Goal: Answer question/provide support: Share knowledge or assist other users

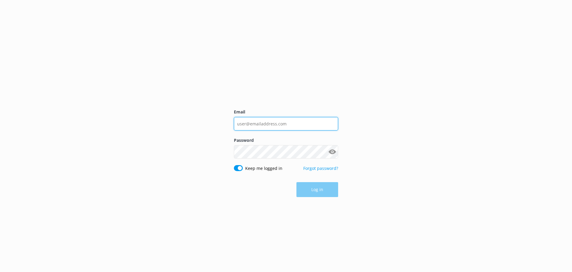
type input "[EMAIL_ADDRESS][DOMAIN_NAME]"
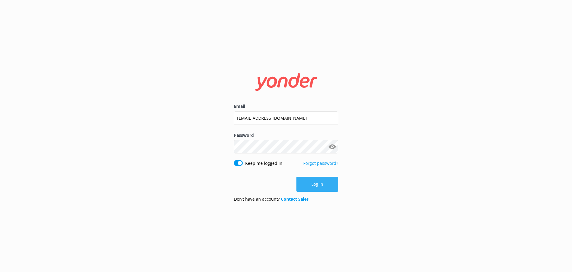
click at [305, 184] on button "Log in" at bounding box center [318, 183] width 42 height 15
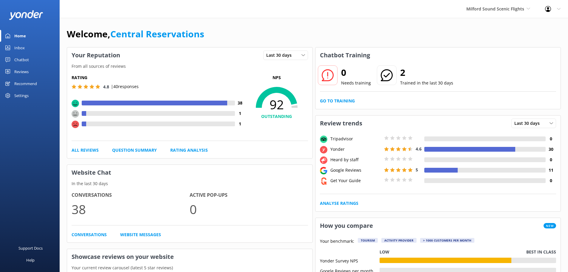
click at [30, 47] on link "Inbox" at bounding box center [30, 48] width 60 height 12
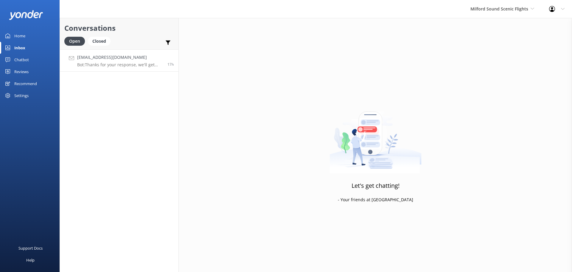
click at [112, 62] on p "Bot: Thanks for your response, we'll get back to you as soon as we can during o…" at bounding box center [120, 64] width 86 height 5
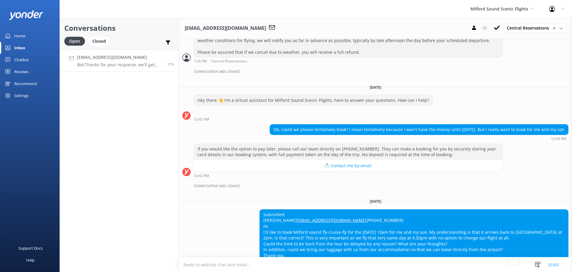
scroll to position [126, 0]
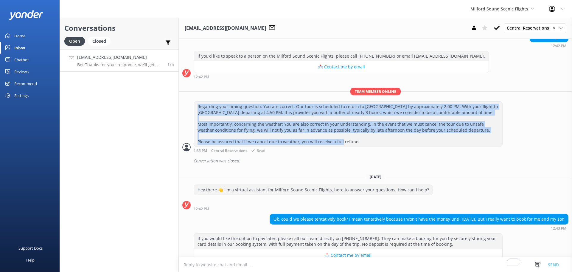
drag, startPoint x: 352, startPoint y: 142, endPoint x: 196, endPoint y: 106, distance: 159.8
click at [196, 106] on div "Regarding your timing question: You are correct. Our tour is scheduled to retur…" at bounding box center [348, 123] width 308 height 45
copy div "Regarding your timing question: You are correct. Our tour is scheduled to retur…"
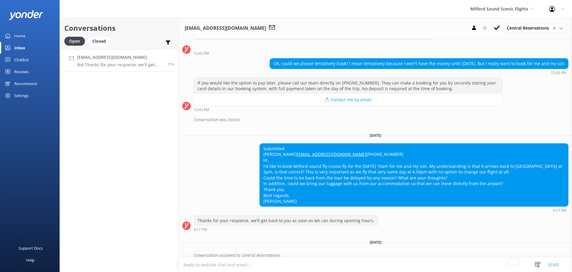
scroll to position [305, 0]
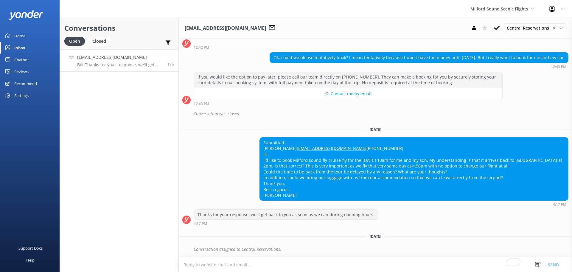
click at [252, 246] on div "Conversation assigned to Central Reservations." at bounding box center [381, 249] width 375 height 10
click at [235, 265] on textarea "To enrich screen reader interactions, please activate Accessibility in Grammarl…" at bounding box center [375, 264] width 393 height 15
paste textarea "Regarding your timing question: You are correct. Our tour is scheduled to retur…"
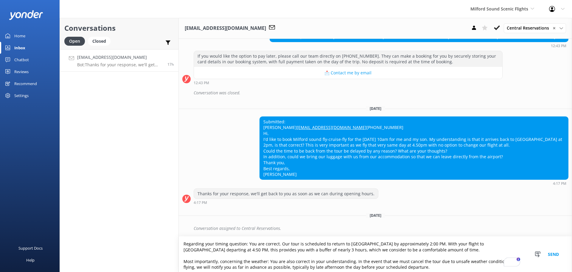
scroll to position [0, 0]
drag, startPoint x: 344, startPoint y: 264, endPoint x: 182, endPoint y: 237, distance: 163.5
click at [182, 238] on textarea "Regarding your timing question: You are correct. Our tour is scheduled to retur…" at bounding box center [375, 253] width 393 height 35
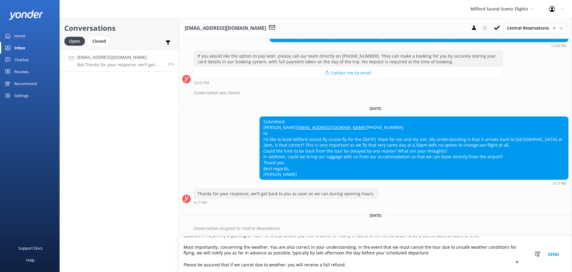
click at [359, 262] on textarea "Regarding your timing question: You are correct. Our tour is scheduled to retur…" at bounding box center [375, 253] width 393 height 35
type textarea "Regarding your timing question: You are correct. Our tour is scheduled to retur…"
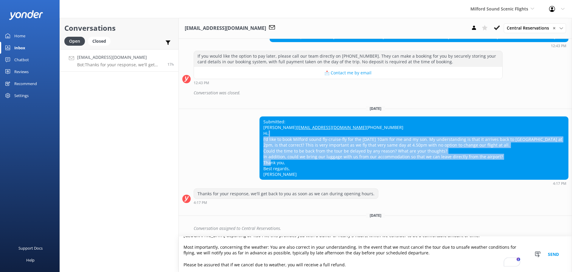
drag, startPoint x: 263, startPoint y: 138, endPoint x: 523, endPoint y: 158, distance: 261.0
click at [523, 158] on div "Submitted: Irene Martin irenemartin_85@hotmail.com +61490750128 Hi, I'd like to…" at bounding box center [414, 148] width 308 height 63
copy div "I'd like to book Milford sound fly-cruise-fly for the 9th Sept at 10am for me a…"
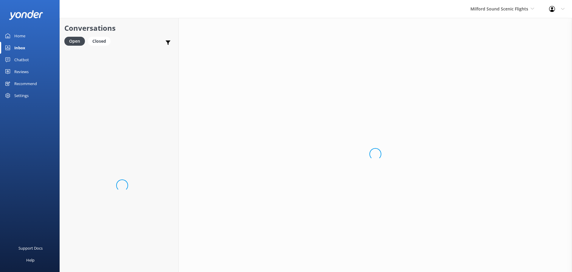
click at [131, 91] on div "Conversations Open Closed Important Assigned to me Unassigned Loading.." at bounding box center [119, 145] width 119 height 254
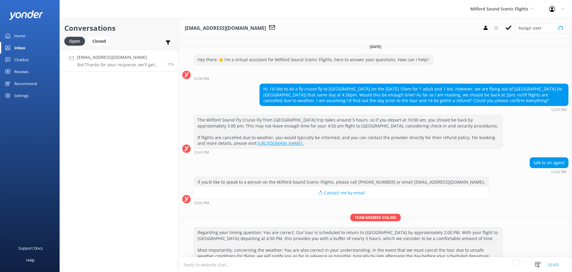
click at [17, 38] on div "Home" at bounding box center [19, 36] width 11 height 12
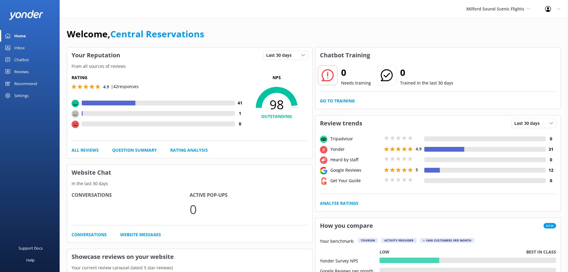
click at [21, 34] on div "Home" at bounding box center [20, 36] width 12 height 12
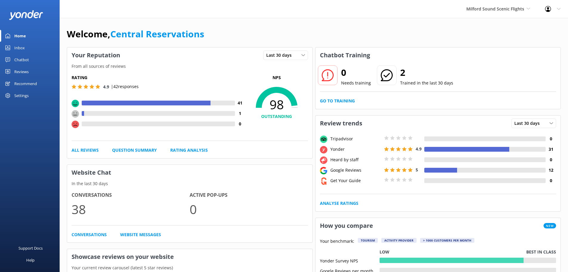
click at [26, 48] on link "Inbox" at bounding box center [30, 48] width 60 height 12
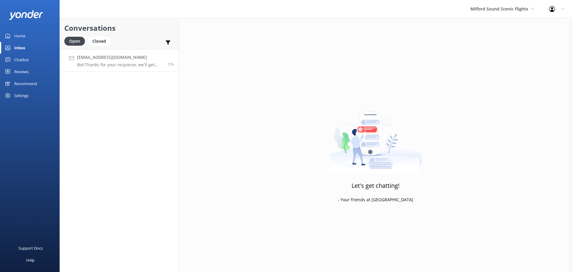
click at [130, 62] on p "Bot: Thanks for your response, we'll get back to you as soon as we can during o…" at bounding box center [120, 64] width 86 height 5
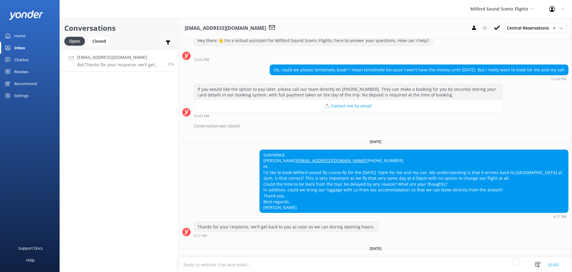
scroll to position [305, 0]
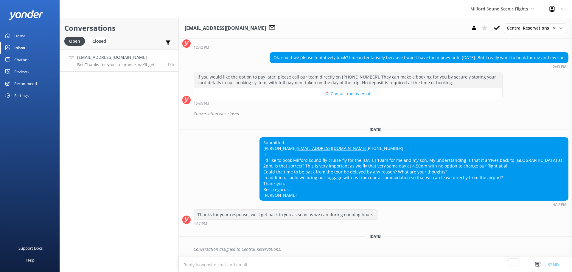
click at [260, 258] on textarea "To enrich screen reader interactions, please activate Accessibility in Grammarl…" at bounding box center [375, 264] width 393 height 15
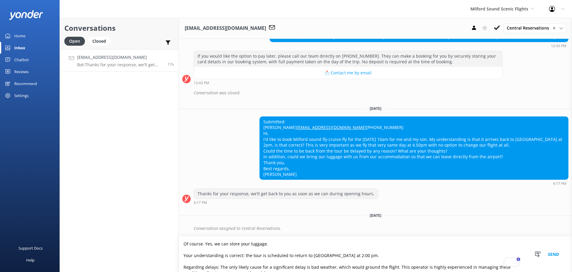
scroll to position [0, 0]
drag, startPoint x: 206, startPoint y: 243, endPoint x: 185, endPoint y: 243, distance: 20.6
click at [185, 243] on textarea "Of course. Yes, we can store your luggage. Your understanding is correct: the t…" at bounding box center [375, 253] width 393 height 35
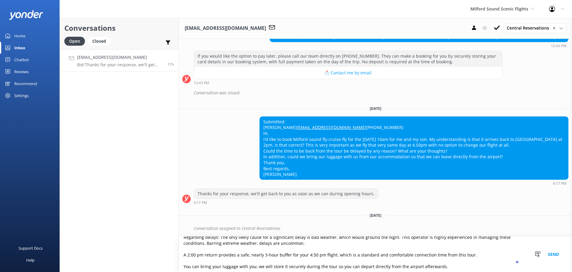
scroll to position [32, 0]
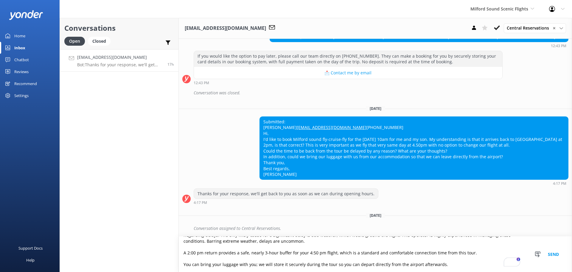
drag, startPoint x: 403, startPoint y: 269, endPoint x: 184, endPoint y: 267, distance: 219.1
click at [184, 267] on textarea "Yes, we can store your luggage. Your understanding is correct: the tour is sche…" at bounding box center [375, 253] width 393 height 35
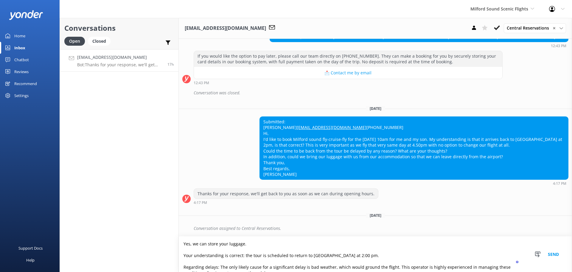
drag, startPoint x: 183, startPoint y: 243, endPoint x: 248, endPoint y: 243, distance: 65.0
click at [248, 243] on textarea "Yes, we can store your luggage. Your understanding is correct: the tour is sche…" at bounding box center [375, 253] width 393 height 35
click at [301, 243] on textarea "You can bring your luggage with you; we will store it securely during the tour …" at bounding box center [375, 253] width 393 height 35
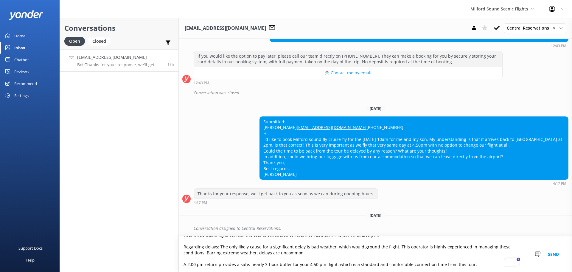
click at [368, 247] on textarea "You can bring your luggage with you; we will store it securely at our office du…" at bounding box center [375, 253] width 393 height 35
type textarea "You can bring your luggage with you; we will store it securely at our office du…"
click at [221, 138] on div "Submitted: [PERSON_NAME] [EMAIL_ADDRESS][DOMAIN_NAME] [PHONE_NUMBER] Hi, I'd li…" at bounding box center [375, 150] width 393 height 69
click at [223, 131] on div "Submitted: [PERSON_NAME] [EMAIL_ADDRESS][DOMAIN_NAME] [PHONE_NUMBER] Hi, I'd li…" at bounding box center [375, 150] width 393 height 69
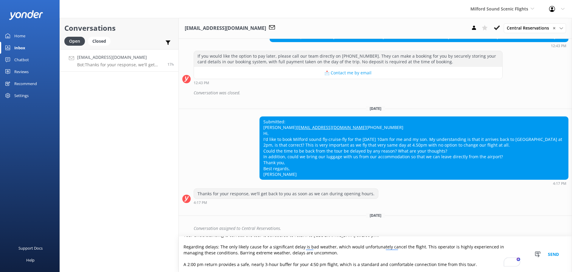
click at [473, 263] on textarea "You can bring your luggage with you; we will store it securely at our office du…" at bounding box center [375, 253] width 393 height 35
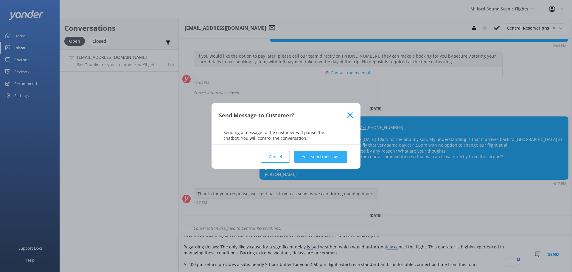
click at [323, 158] on button "Yes, send message" at bounding box center [320, 157] width 53 height 12
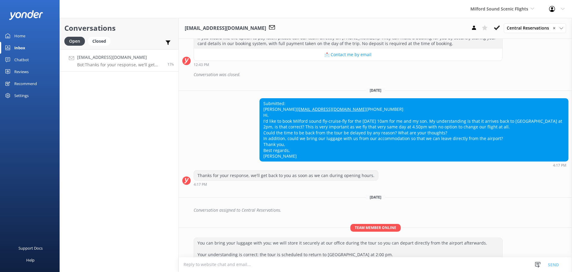
scroll to position [384, 0]
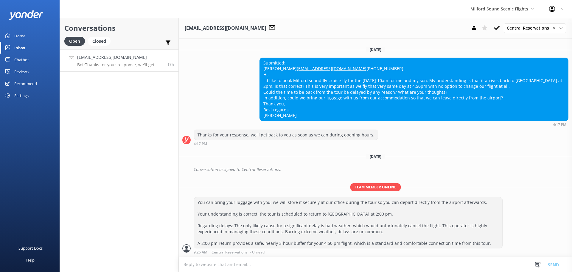
click at [28, 49] on link "Inbox" at bounding box center [30, 48] width 60 height 12
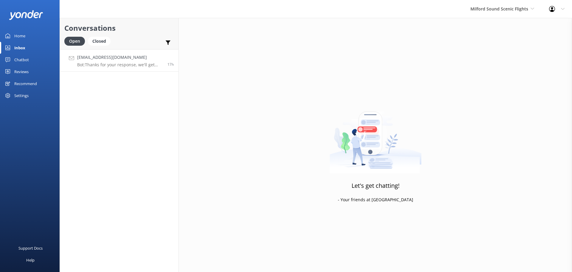
click at [122, 55] on h4 "[EMAIL_ADDRESS][DOMAIN_NAME]" at bounding box center [120, 57] width 86 height 7
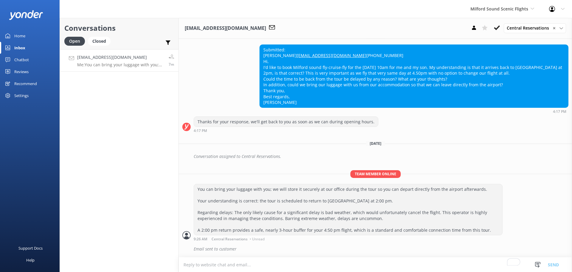
scroll to position [397, 0]
click at [224, 96] on div "Submitted: [PERSON_NAME] [EMAIL_ADDRESS][DOMAIN_NAME] [PHONE_NUMBER] Hi, I'd li…" at bounding box center [375, 78] width 393 height 69
click at [19, 47] on div "Inbox" at bounding box center [19, 48] width 11 height 12
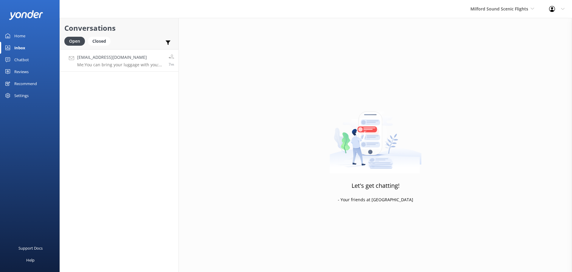
click at [116, 61] on div "[EMAIL_ADDRESS][DOMAIN_NAME] Me: You can bring your luggage with you; we will s…" at bounding box center [120, 60] width 87 height 13
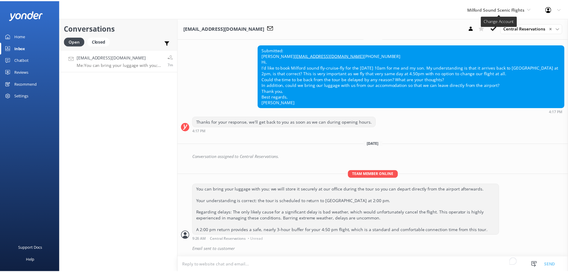
scroll to position [397, 0]
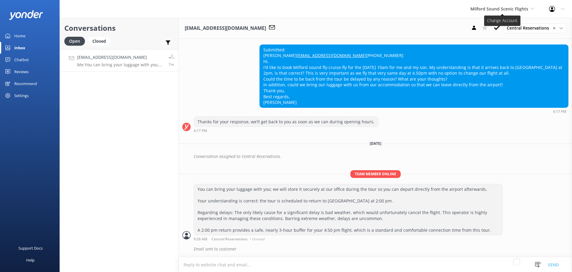
click at [514, 7] on span "Milford Sound Scenic Flights" at bounding box center [500, 9] width 58 height 6
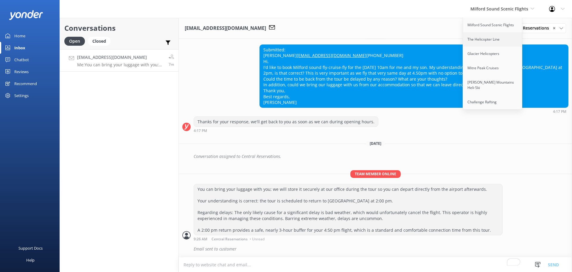
click at [489, 39] on link "The Helicopter Line" at bounding box center [493, 39] width 60 height 14
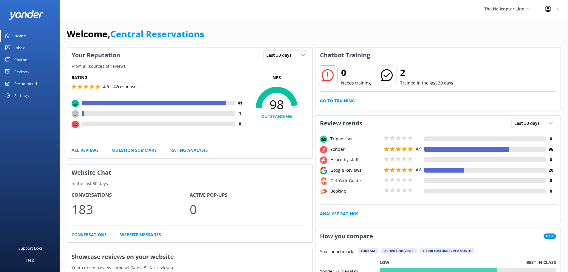
click at [25, 46] on link "Inbox" at bounding box center [30, 48] width 60 height 12
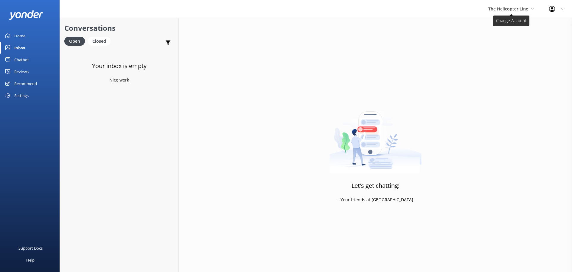
click at [524, 6] on span "The Helicopter Line" at bounding box center [508, 9] width 40 height 6
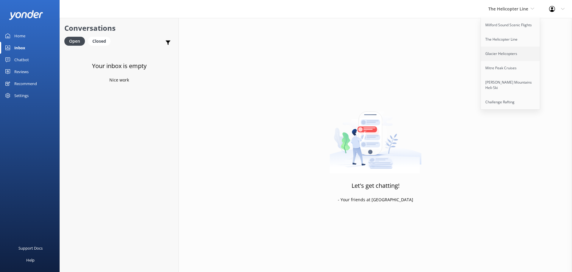
click at [514, 54] on link "Glacier Helicopters" at bounding box center [511, 53] width 60 height 14
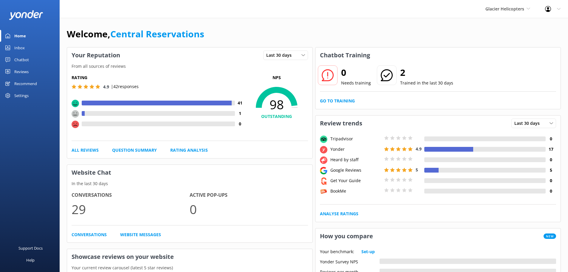
click at [18, 48] on div "Inbox" at bounding box center [19, 48] width 10 height 12
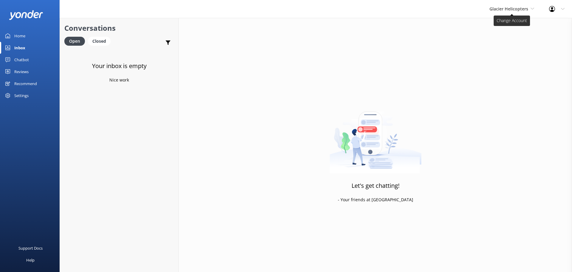
click at [497, 12] on span "Glacier Helicopters" at bounding box center [512, 9] width 45 height 7
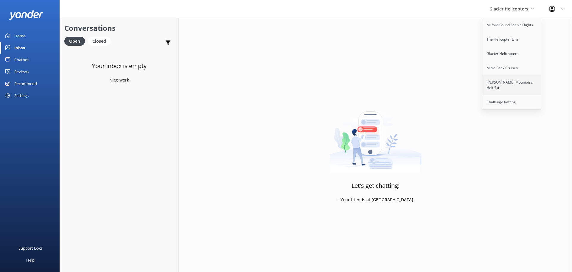
click at [489, 76] on link "[PERSON_NAME] Mountains Heli-Ski" at bounding box center [512, 85] width 60 height 20
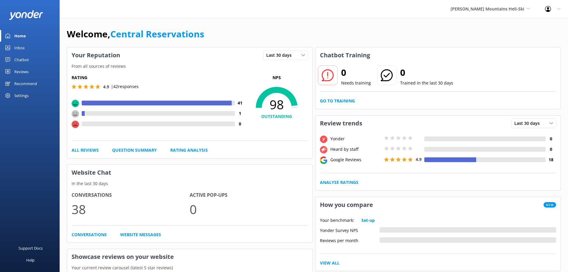
click at [26, 46] on link "Inbox" at bounding box center [30, 48] width 60 height 12
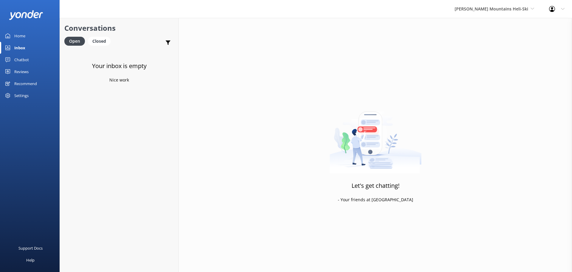
click at [505, 2] on div "[PERSON_NAME] Mountains Heli-Ski Milford Sound Scenic Flights The Helicopter Li…" at bounding box center [494, 9] width 94 height 18
click at [492, 66] on link "Mitre Peak Cruises" at bounding box center [477, 68] width 60 height 14
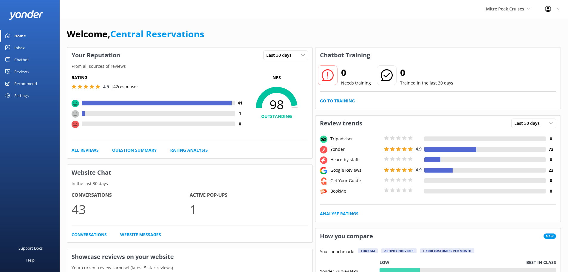
click at [27, 44] on link "Inbox" at bounding box center [30, 48] width 60 height 12
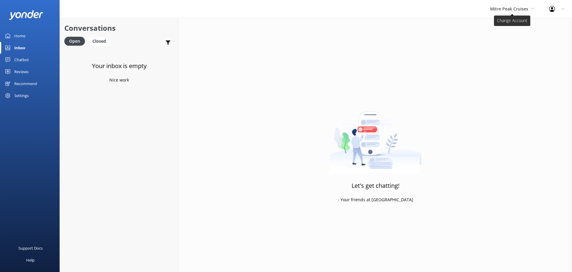
click at [497, 10] on span "Mitre Peak Cruises" at bounding box center [509, 9] width 38 height 6
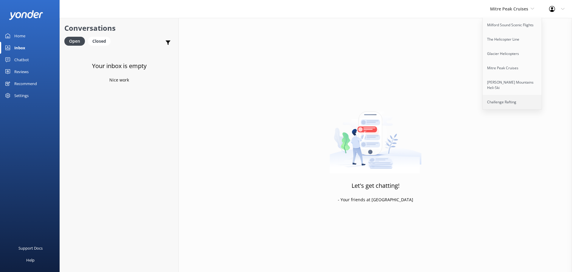
click at [500, 96] on link "Challenge Rafting" at bounding box center [513, 102] width 60 height 14
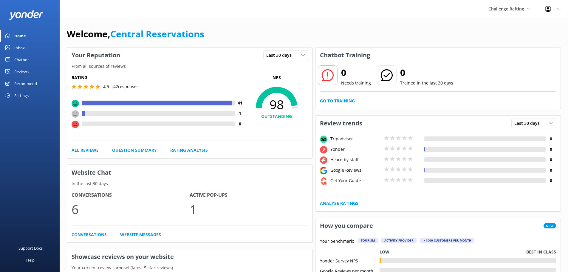
click at [25, 48] on link "Inbox" at bounding box center [30, 48] width 60 height 12
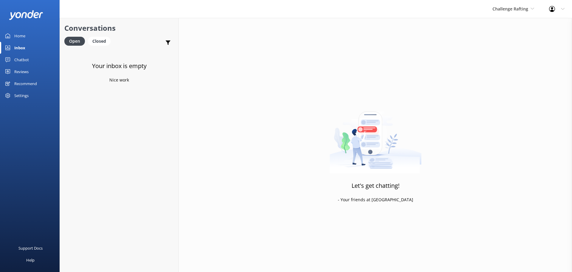
click at [498, 13] on div "Challenge Rafting Milford Sound Scenic Flights The Helicopter Line Glacier Heli…" at bounding box center [513, 9] width 57 height 18
click at [496, 18] on link "Milford Sound Scenic Flights" at bounding box center [515, 25] width 60 height 14
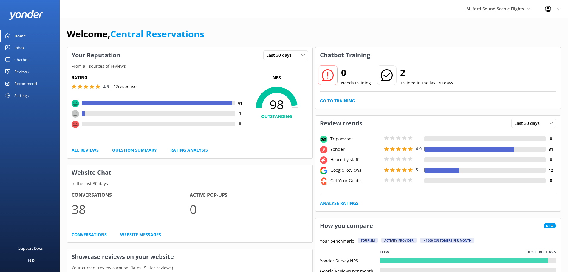
click at [108, 15] on div "Milford Sound Scenic Flights Milford Sound Scenic Flights The Helicopter Line G…" at bounding box center [284, 9] width 568 height 18
click at [317, 30] on div "Welcome, Central Reservations" at bounding box center [314, 37] width 494 height 20
drag, startPoint x: 432, startPoint y: 12, endPoint x: 398, endPoint y: 17, distance: 34.6
click at [432, 11] on div "Milford Sound Scenic Flights Milford Sound Scenic Flights The Helicopter Line G…" at bounding box center [284, 9] width 568 height 18
click at [426, 35] on div "Welcome, Central Reservations" at bounding box center [314, 37] width 494 height 20
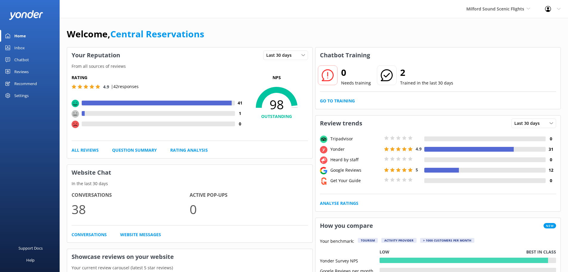
click at [162, 8] on div "Milford Sound Scenic Flights Milford Sound Scenic Flights The Helicopter Line G…" at bounding box center [284, 9] width 568 height 18
